Goal: Task Accomplishment & Management: Manage account settings

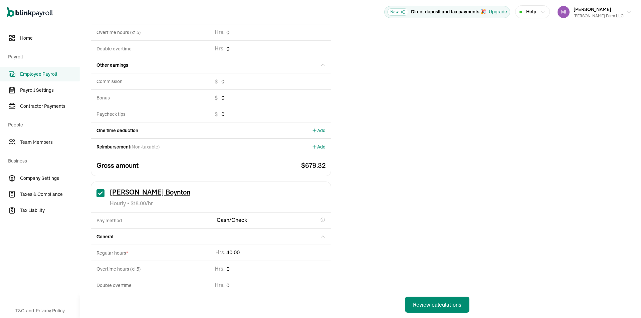
drag, startPoint x: 246, startPoint y: 253, endPoint x: 194, endPoint y: 254, distance: 52.4
type input "4"
type input "20"
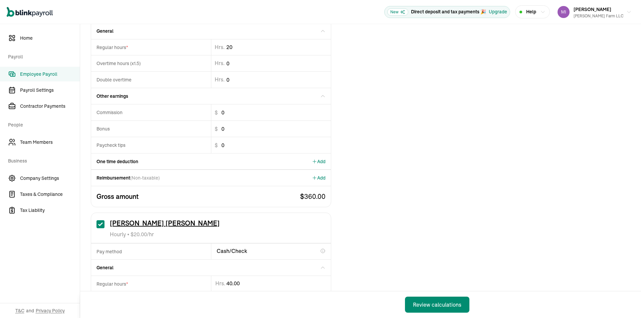
scroll to position [467, 0]
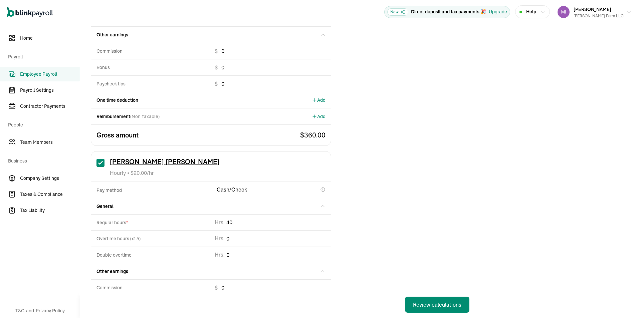
type input "40.6"
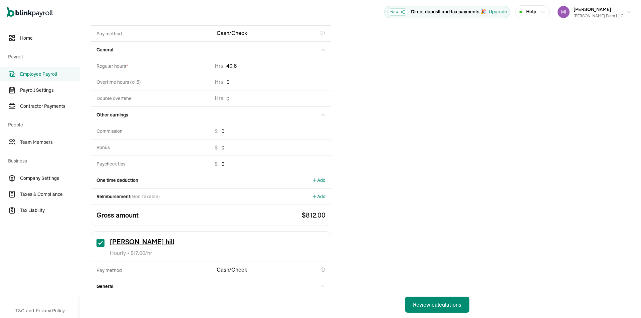
scroll to position [734, 0]
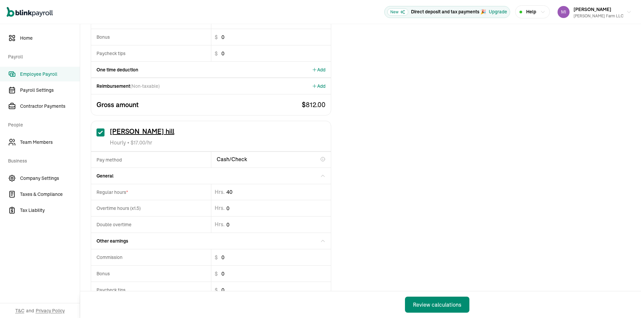
type input "4"
type input "22.87"
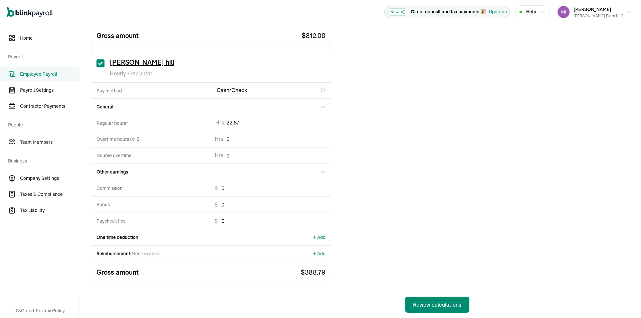
scroll to position [806, 0]
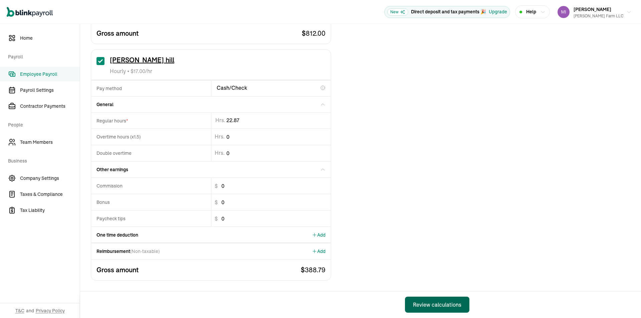
click at [460, 305] on div "Review calculations" at bounding box center [437, 305] width 48 height 8
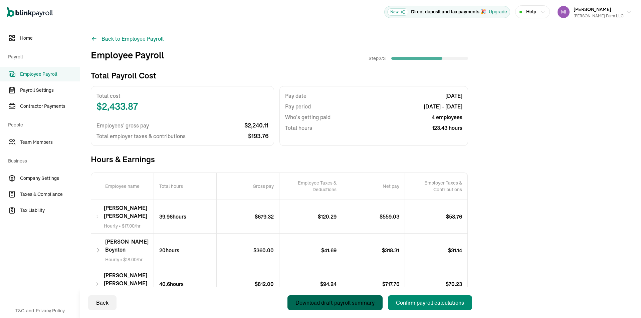
click at [323, 302] on div "Download draft payroll summary" at bounding box center [334, 303] width 79 height 8
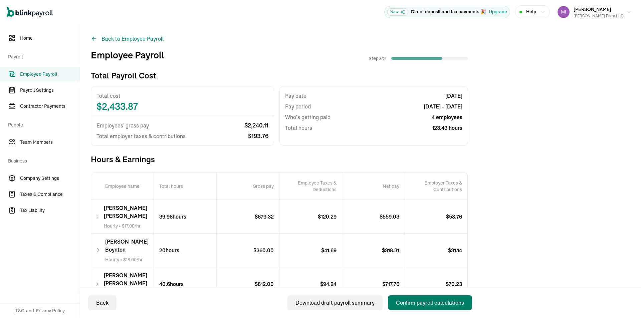
click at [421, 303] on div "Confirm payroll calculations" at bounding box center [430, 303] width 68 height 8
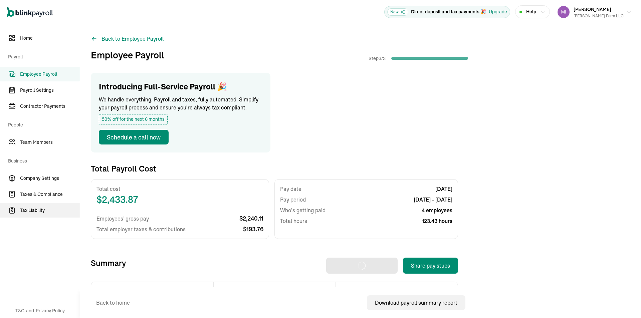
click at [28, 209] on span "Tax Liability" at bounding box center [50, 210] width 60 height 7
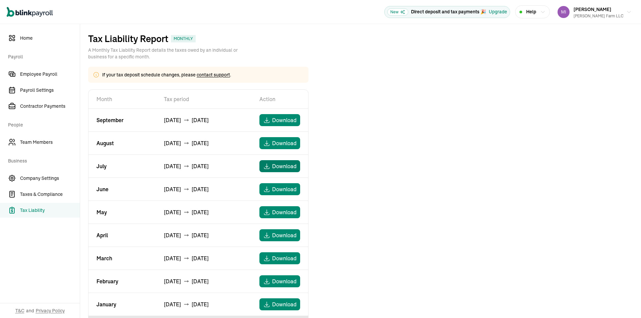
click at [290, 165] on span "Download" at bounding box center [284, 166] width 24 height 8
click at [286, 141] on span "Download" at bounding box center [284, 143] width 24 height 8
click at [281, 119] on span "Download" at bounding box center [284, 120] width 24 height 8
click at [35, 198] on link "Taxes & Compliance" at bounding box center [40, 194] width 80 height 15
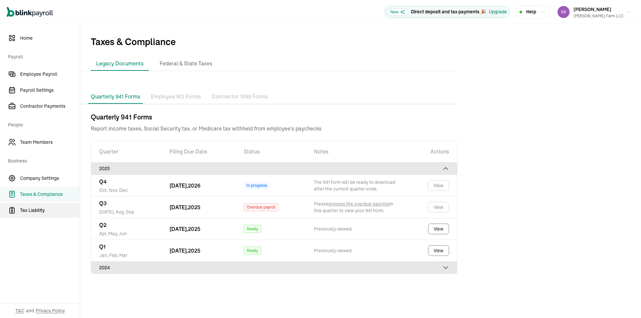
click at [28, 209] on span "Tax Liability" at bounding box center [50, 210] width 60 height 7
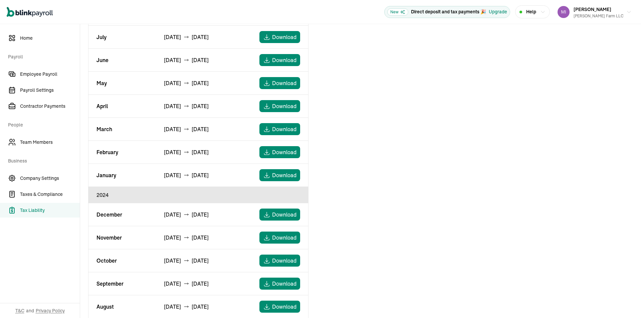
scroll to position [134, 0]
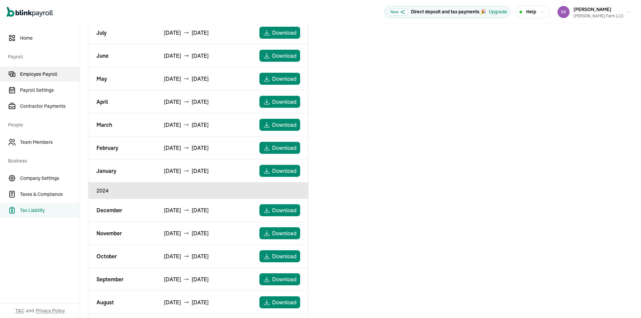
click at [47, 72] on span "Employee Payroll" at bounding box center [50, 74] width 60 height 7
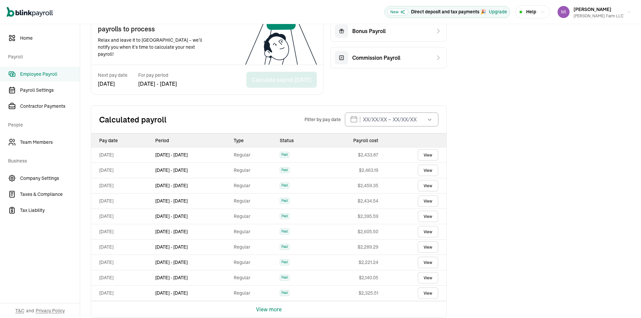
scroll to position [163, 0]
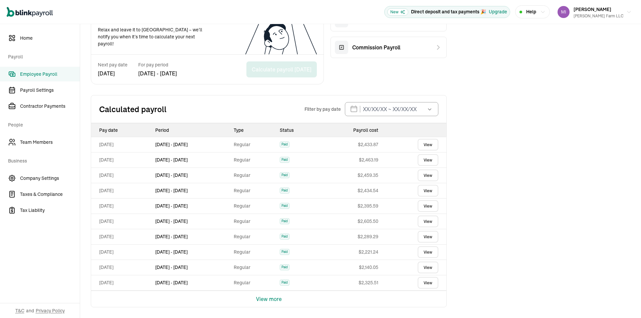
click at [269, 298] on button "View more" at bounding box center [269, 299] width 26 height 16
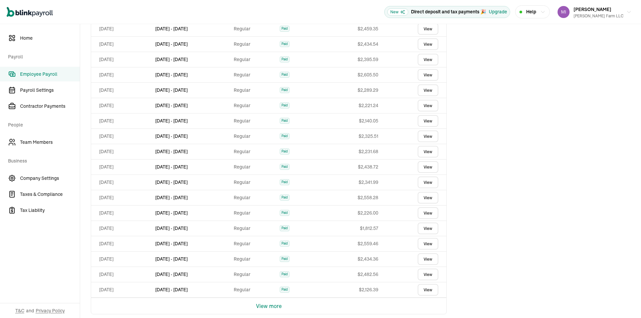
scroll to position [316, 0]
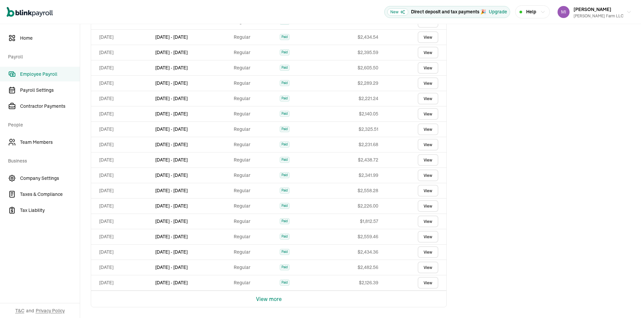
click at [268, 299] on button "View more" at bounding box center [269, 299] width 26 height 16
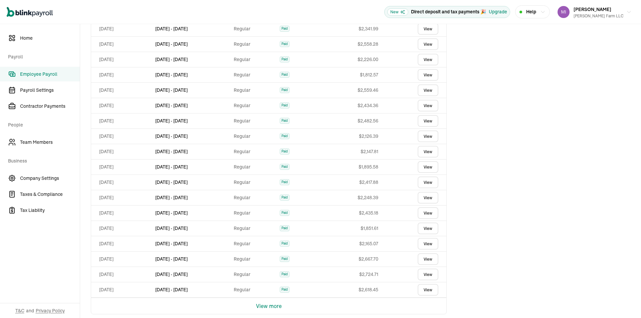
scroll to position [470, 0]
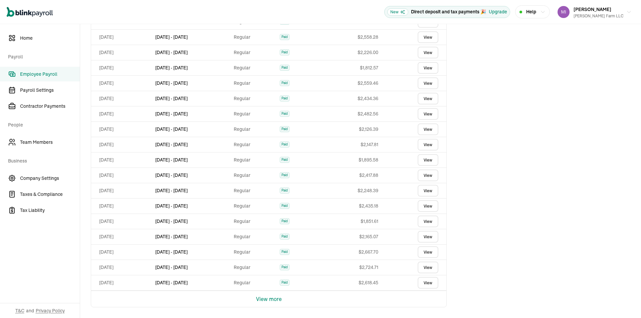
click at [268, 297] on button "View more" at bounding box center [269, 299] width 26 height 16
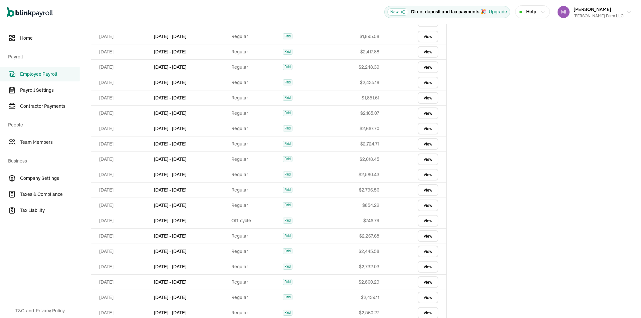
scroll to position [624, 0]
click at [265, 301] on button "View more" at bounding box center [269, 299] width 26 height 16
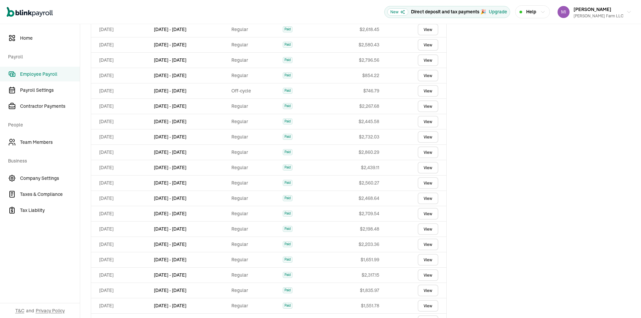
scroll to position [777, 0]
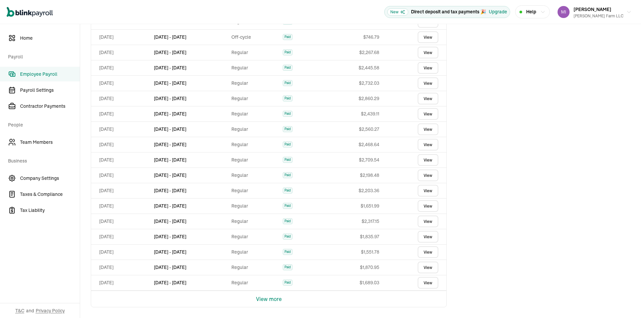
click at [271, 298] on button "View more" at bounding box center [269, 299] width 26 height 16
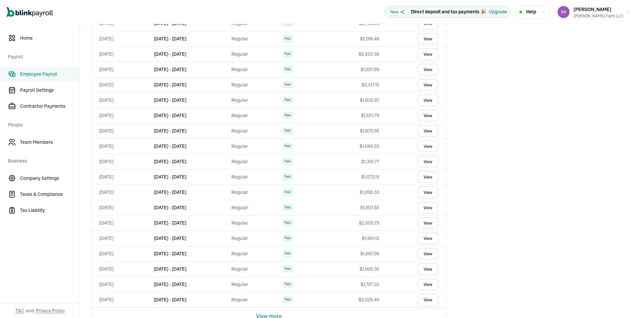
scroll to position [931, 0]
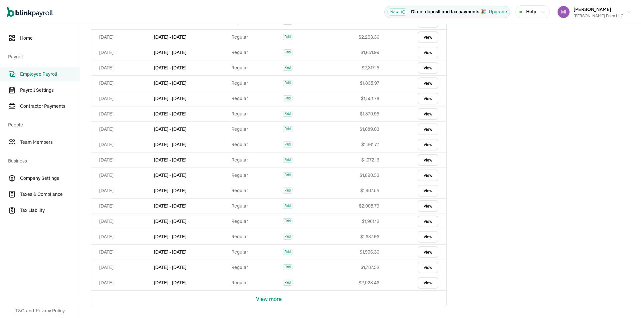
click at [274, 302] on button "View more" at bounding box center [269, 299] width 26 height 16
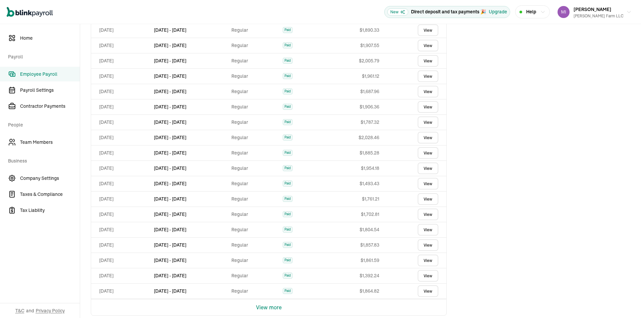
scroll to position [1084, 0]
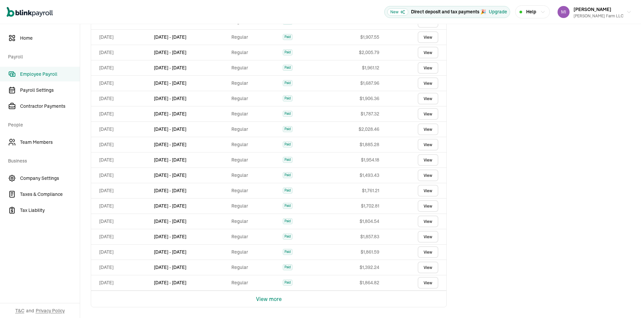
click at [266, 302] on button "View more" at bounding box center [269, 299] width 26 height 16
click at [269, 297] on button "View more" at bounding box center [269, 299] width 26 height 16
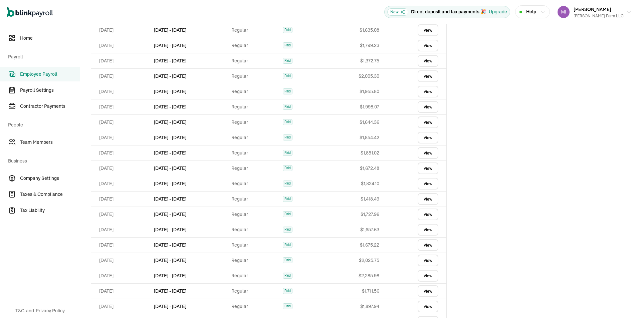
scroll to position [1436, 0]
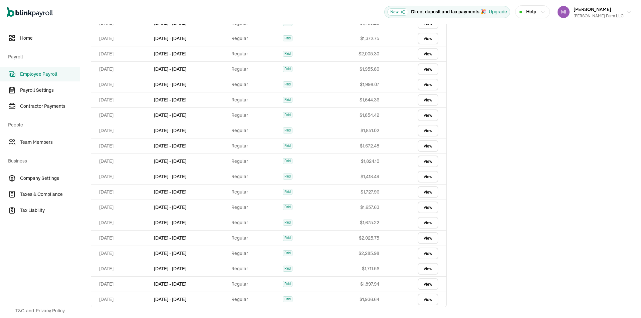
click at [626, 10] on icon "button" at bounding box center [628, 12] width 5 height 5
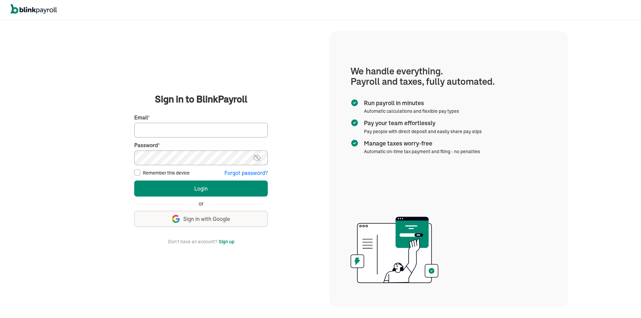
click at [181, 133] on input "Email *" at bounding box center [201, 130] width 134 height 15
click at [200, 127] on input "Email *" at bounding box center [201, 130] width 134 height 15
type input "djvargas_01@hotmail.com"
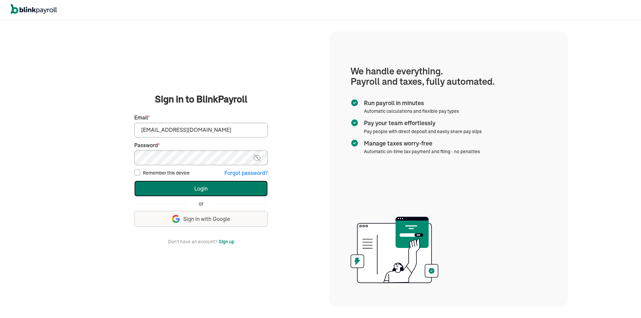
click at [164, 188] on button "Login" at bounding box center [201, 189] width 134 height 16
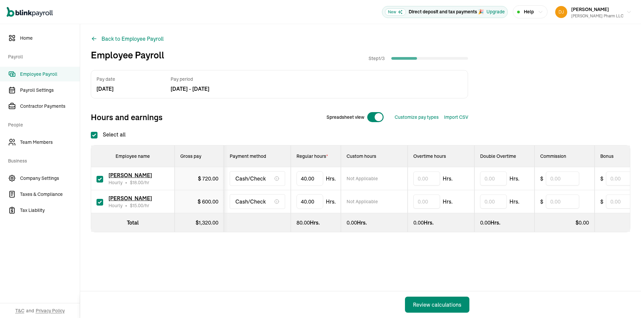
click at [371, 118] on div at bounding box center [375, 117] width 17 height 11
checkbox input "false"
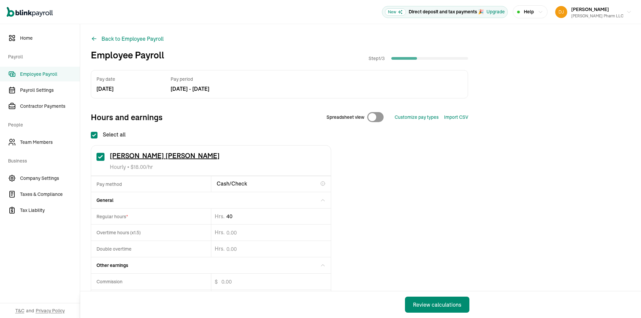
drag, startPoint x: 247, startPoint y: 217, endPoint x: 149, endPoint y: 211, distance: 97.7
type input "4"
type input "36.88"
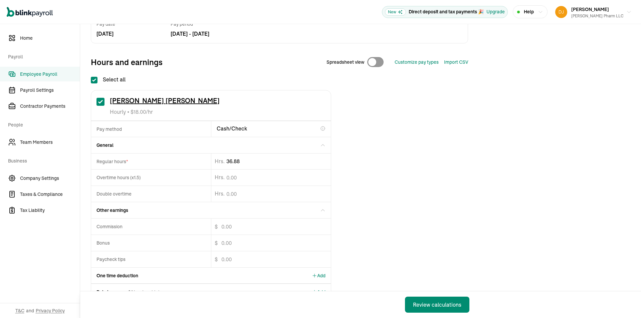
scroll to position [67, 0]
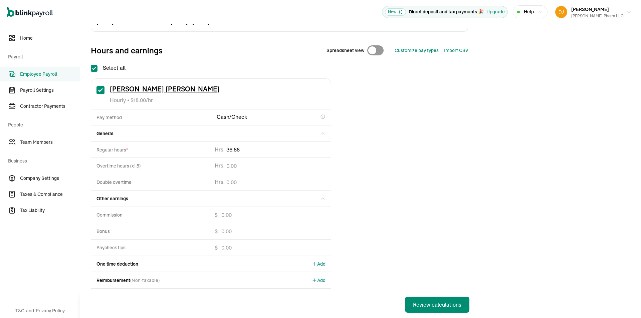
click at [174, 267] on div "One time deduction Add" at bounding box center [211, 264] width 240 height 16
click at [320, 266] on span "Add" at bounding box center [319, 264] width 14 height 7
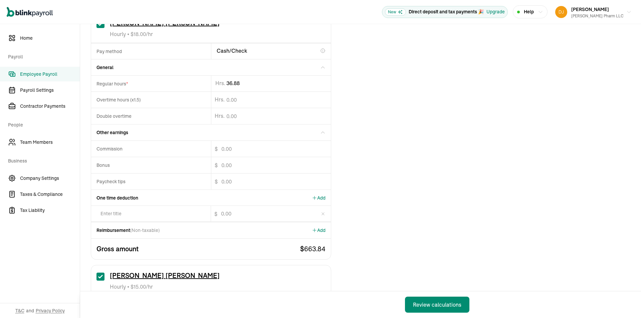
scroll to position [134, 0]
click at [130, 213] on input "text" at bounding box center [151, 213] width 120 height 16
type input "state tax"
click at [240, 218] on input "$" at bounding box center [265, 213] width 109 height 16
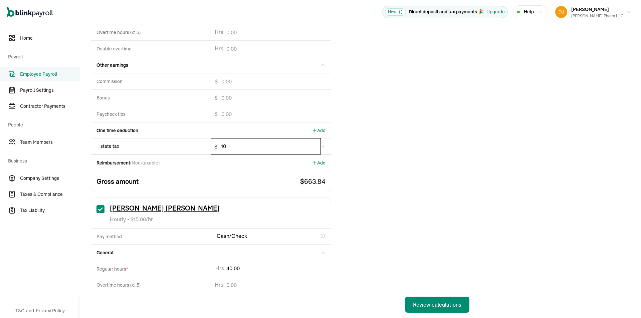
scroll to position [267, 0]
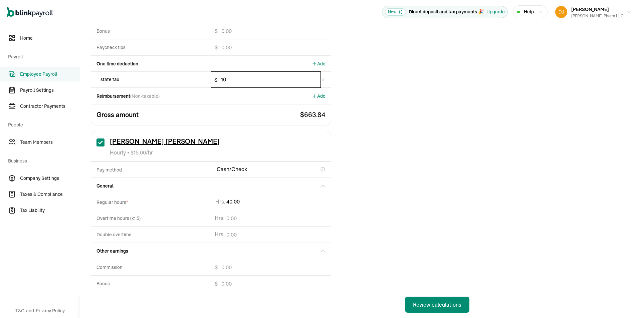
type input "10"
type input "4"
type input "32.32"
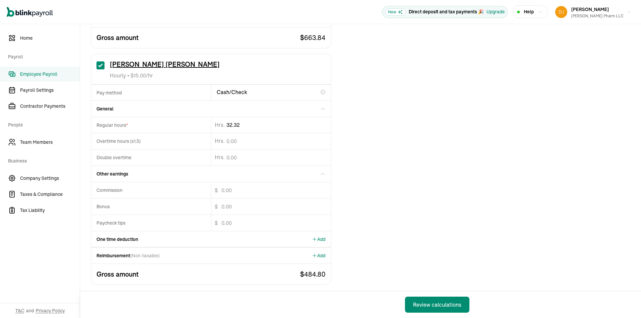
scroll to position [348, 0]
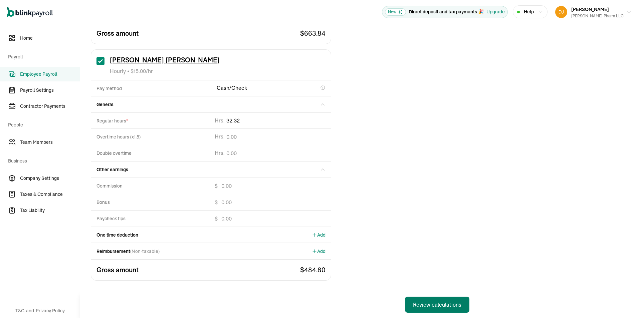
click at [437, 300] on button "Review calculations" at bounding box center [437, 305] width 64 height 16
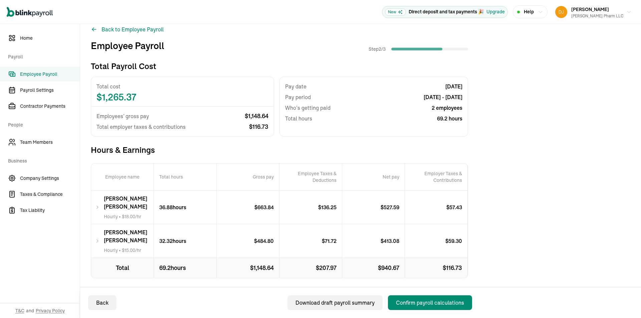
scroll to position [14, 0]
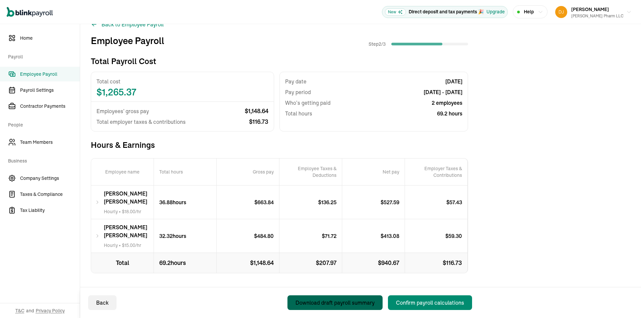
click at [336, 303] on div "Download draft payroll summary" at bounding box center [334, 303] width 79 height 8
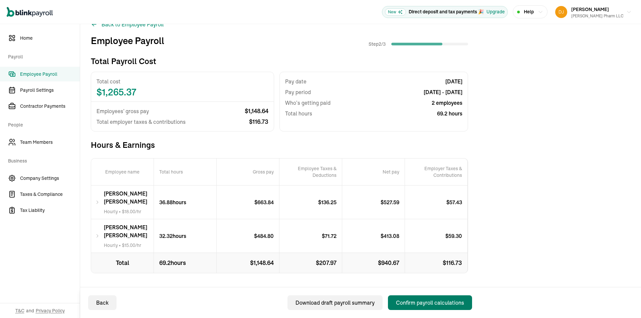
click at [448, 301] on div "Confirm payroll calculations" at bounding box center [430, 303] width 68 height 8
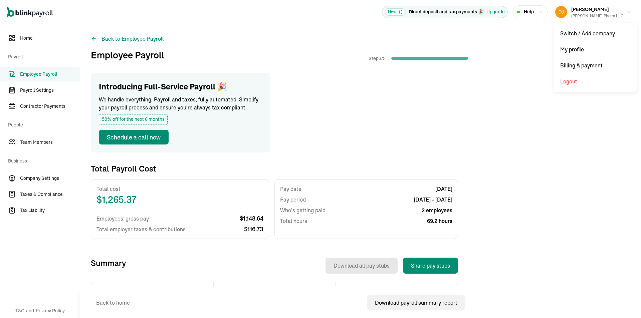
click at [619, 13] on button "Dennis Vargas Vargas Pharm LLC" at bounding box center [593, 12] width 82 height 17
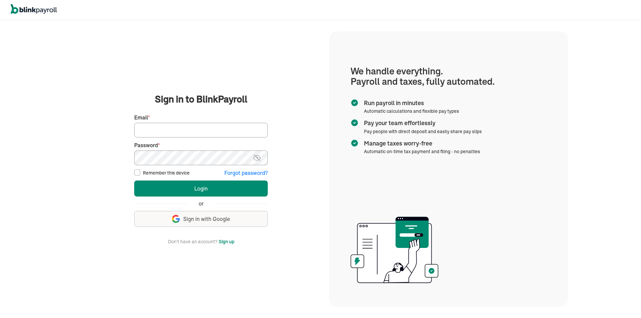
click at [184, 128] on input "Email *" at bounding box center [201, 130] width 134 height 15
click at [196, 132] on input "Email *" at bounding box center [201, 130] width 134 height 15
type input "mitchell.j.vargas@gmail.com"
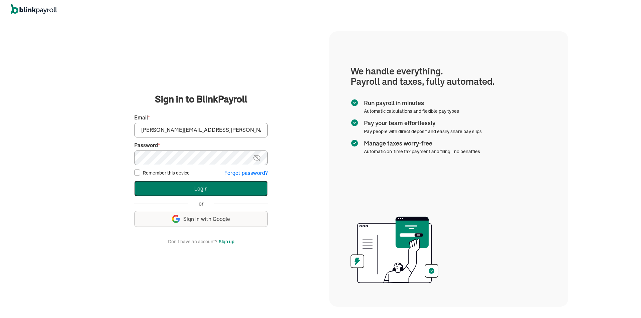
click at [217, 187] on button "Login" at bounding box center [201, 189] width 134 height 16
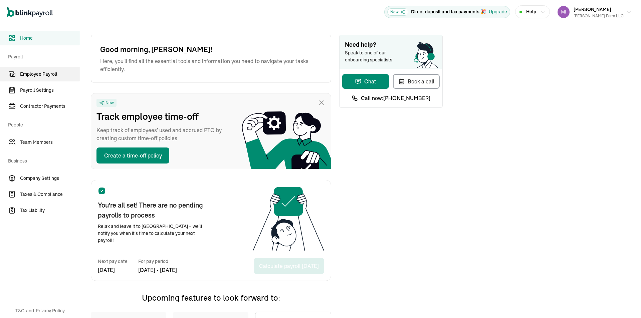
click at [38, 74] on span "Employee Payroll" at bounding box center [50, 74] width 60 height 7
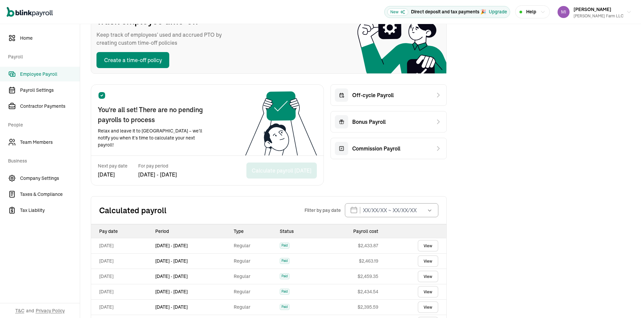
scroll to position [67, 0]
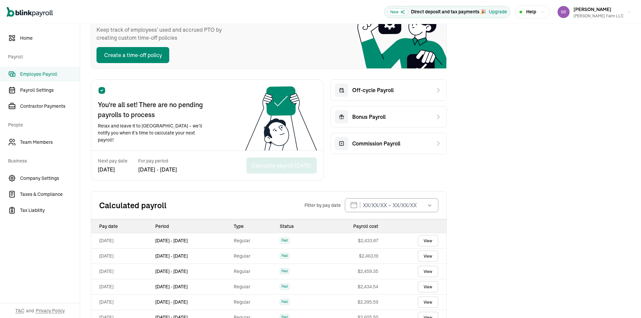
click at [428, 243] on link "View" at bounding box center [428, 241] width 21 height 12
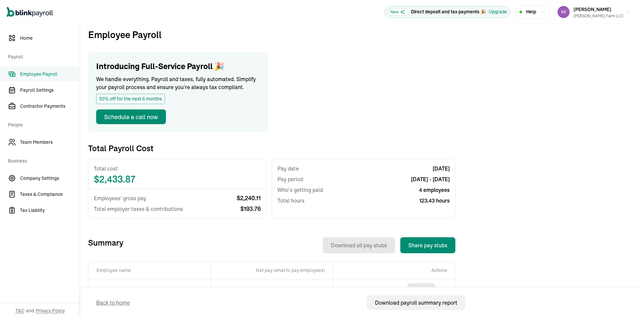
scroll to position [33, 0]
